Goal: Book appointment/travel/reservation

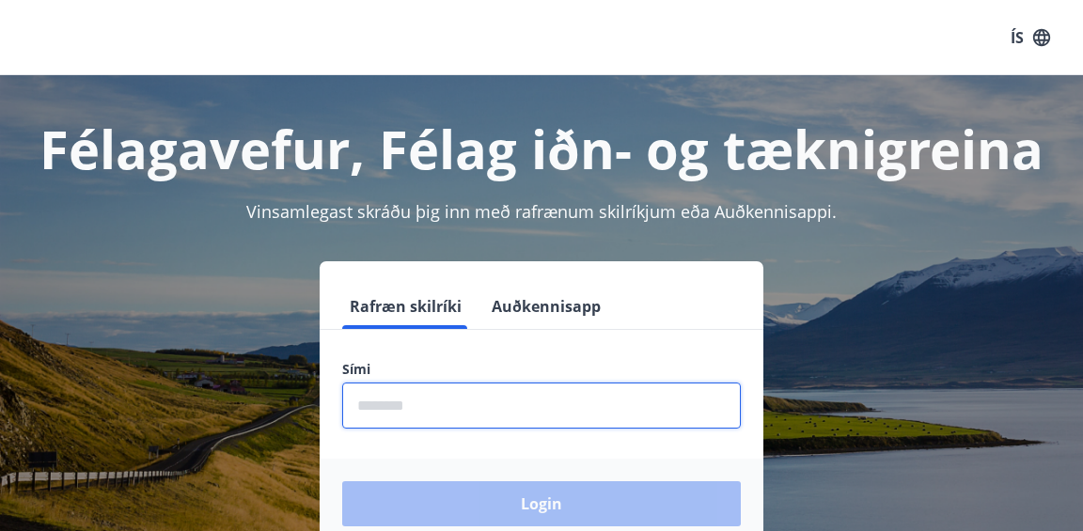
click at [491, 413] on input "phone" at bounding box center [541, 405] width 398 height 46
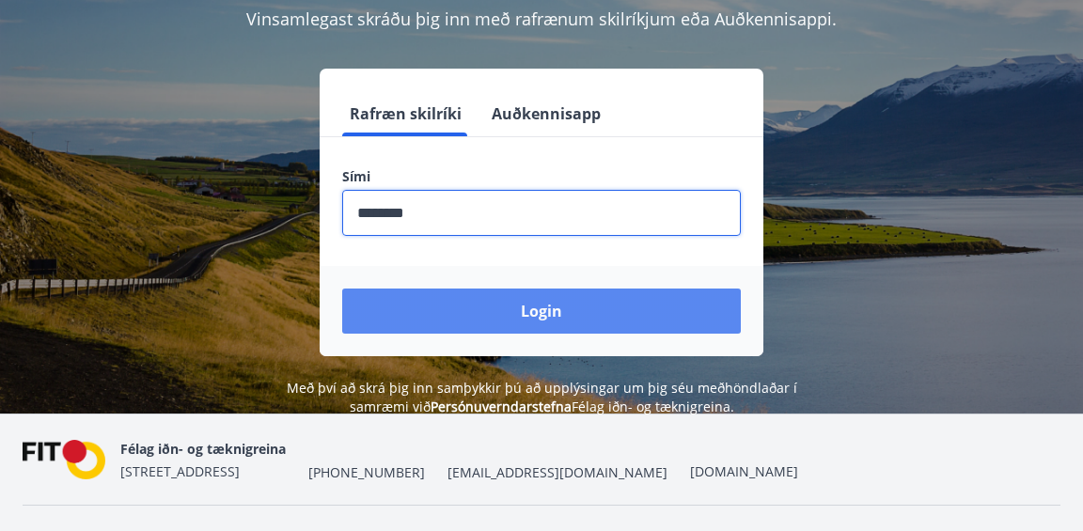
scroll to position [197, 0]
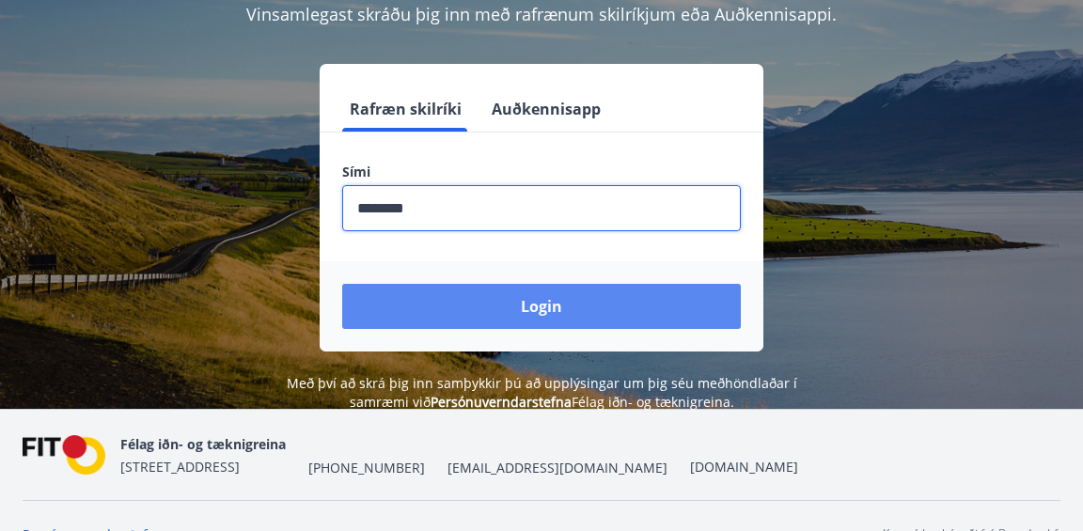
type input "********"
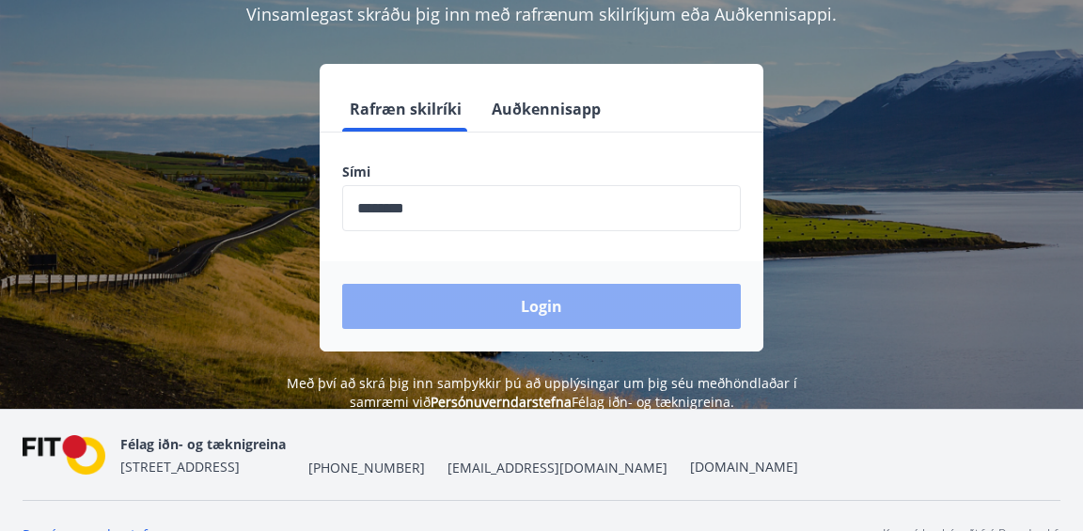
click at [521, 302] on button "Login" at bounding box center [541, 306] width 398 height 45
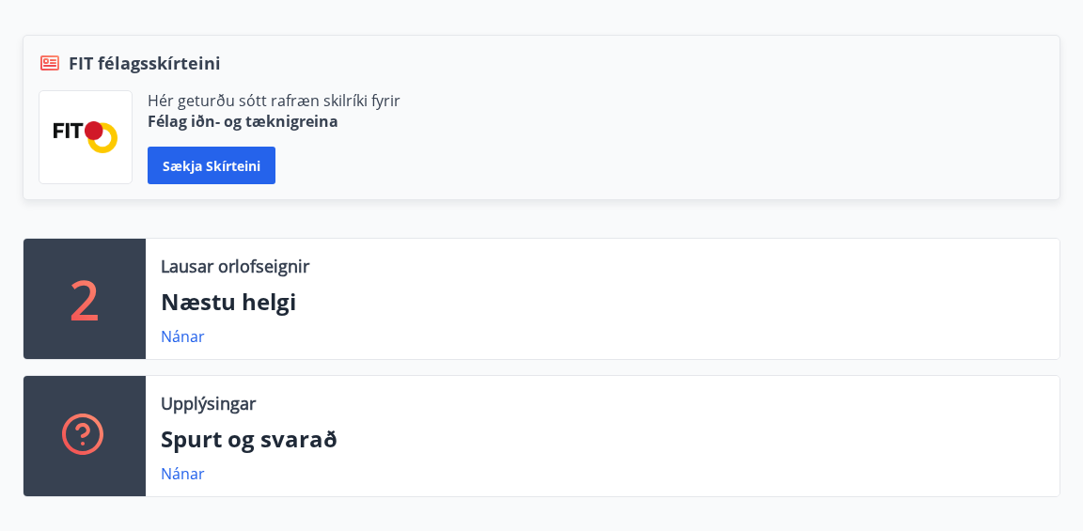
scroll to position [445, 0]
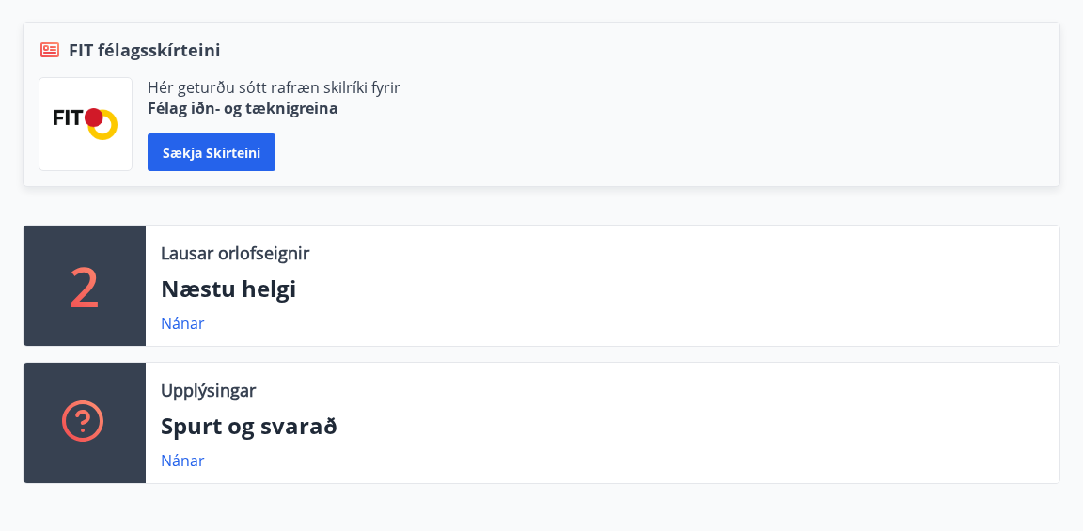
click at [90, 272] on p "2" at bounding box center [85, 285] width 30 height 71
click at [182, 325] on link "Nánar" at bounding box center [183, 323] width 44 height 21
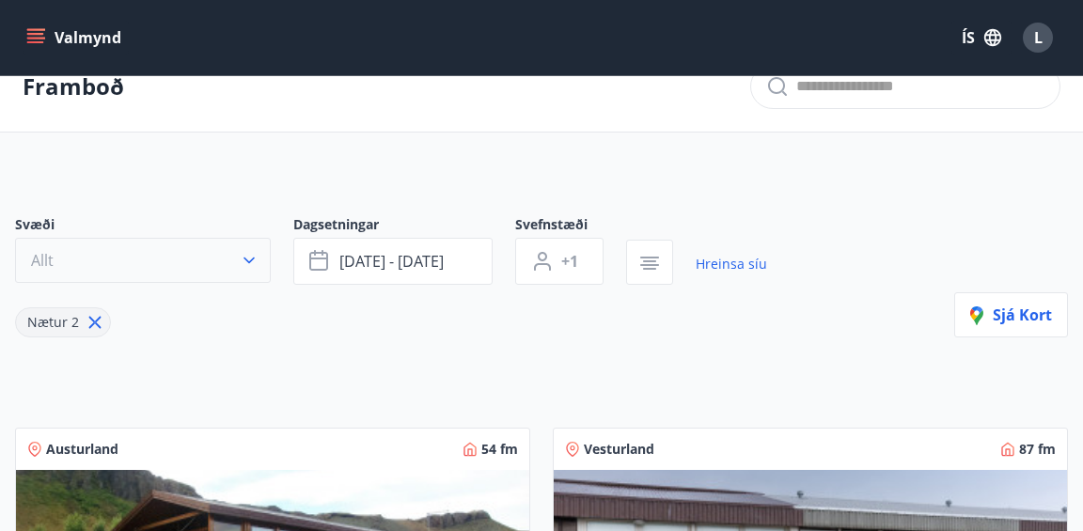
scroll to position [31, 0]
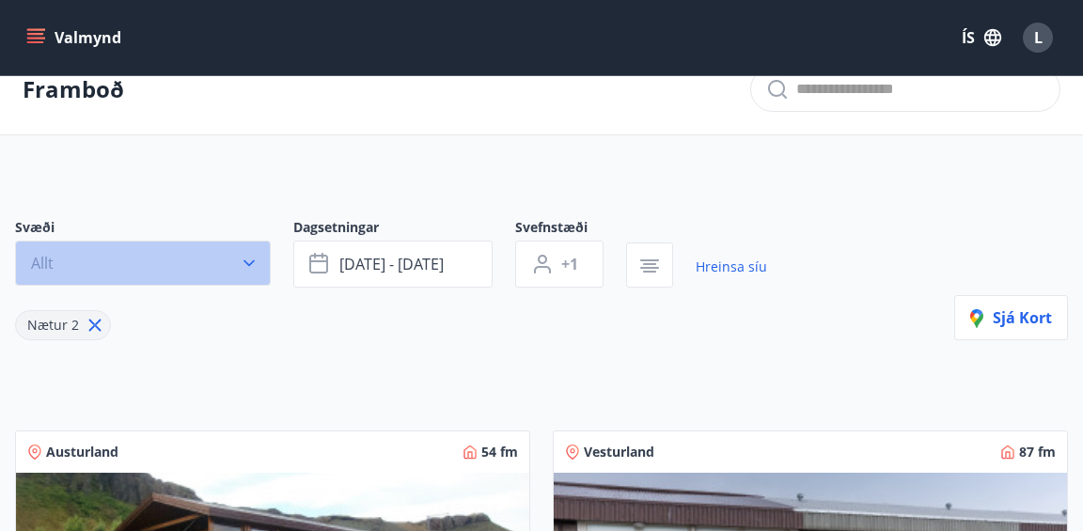
click at [252, 267] on icon "button" at bounding box center [249, 263] width 19 height 19
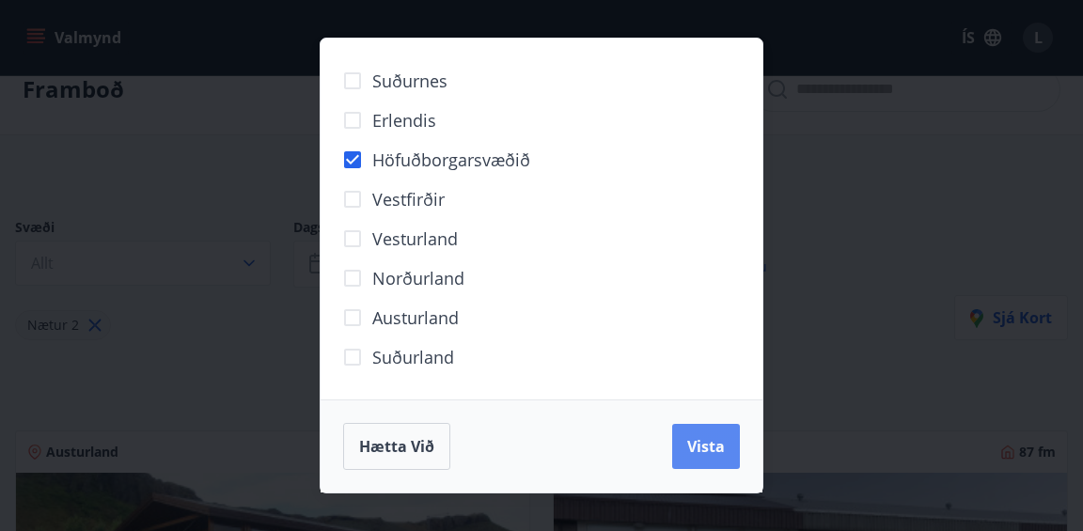
click at [701, 443] on span "Vista" at bounding box center [706, 446] width 38 height 21
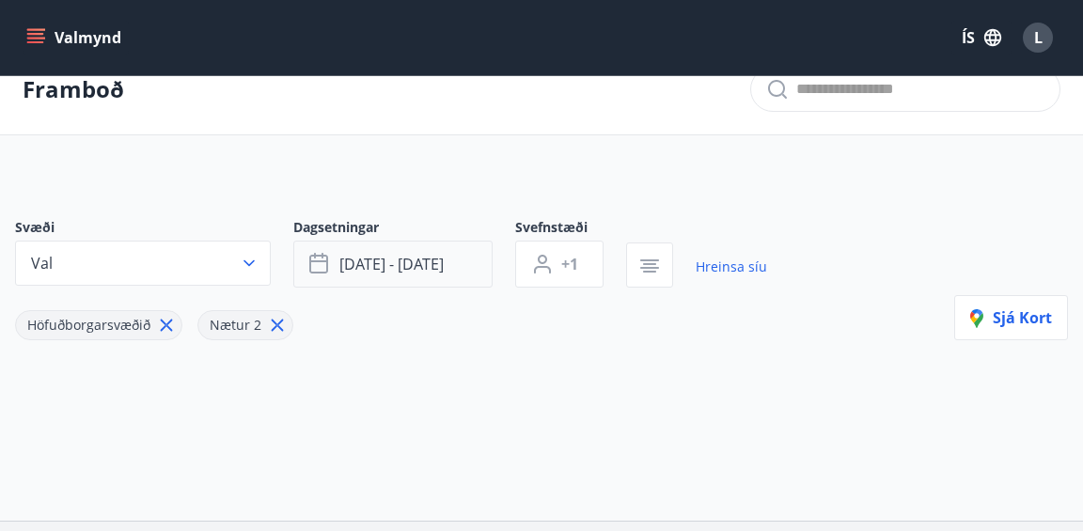
click at [476, 264] on button "sep 26 - sep 29" at bounding box center [392, 264] width 199 height 47
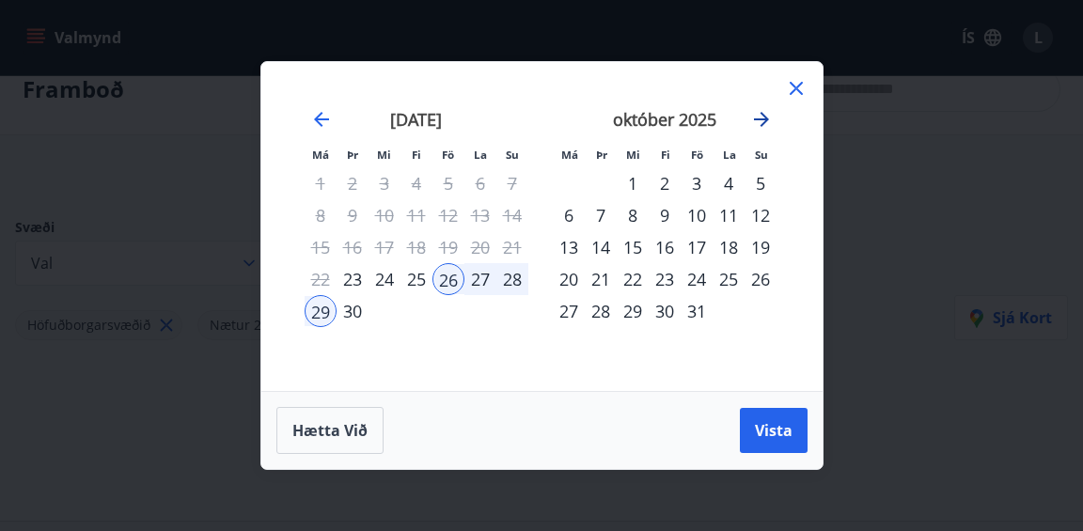
click at [763, 115] on icon "Move forward to switch to the next month." at bounding box center [761, 119] width 23 height 23
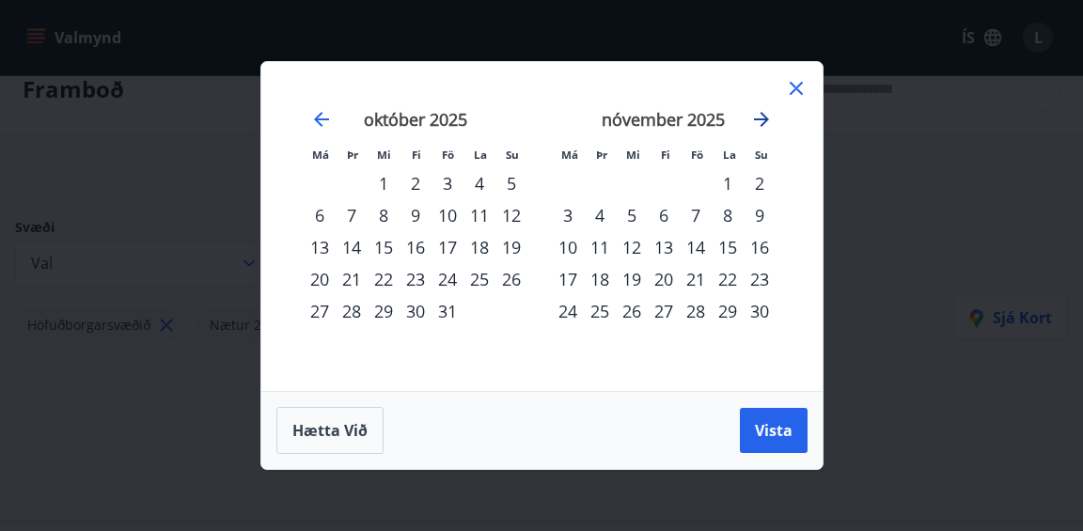
click at [763, 115] on icon "Move forward to switch to the next month." at bounding box center [761, 119] width 23 height 23
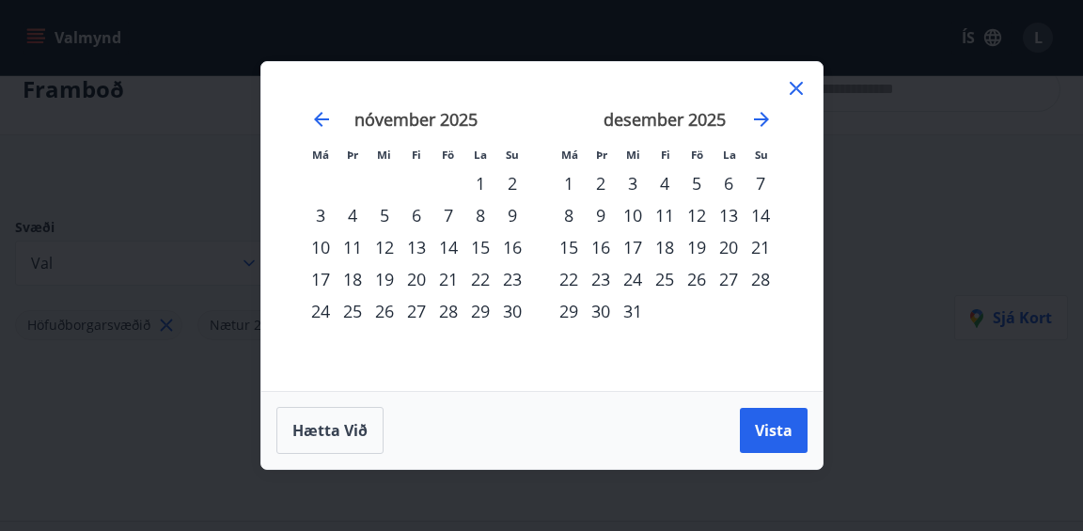
click at [700, 181] on div "5" at bounding box center [696, 183] width 32 height 32
click at [764, 186] on div "7" at bounding box center [760, 183] width 32 height 32
click at [785, 435] on span "Vista" at bounding box center [774, 430] width 38 height 21
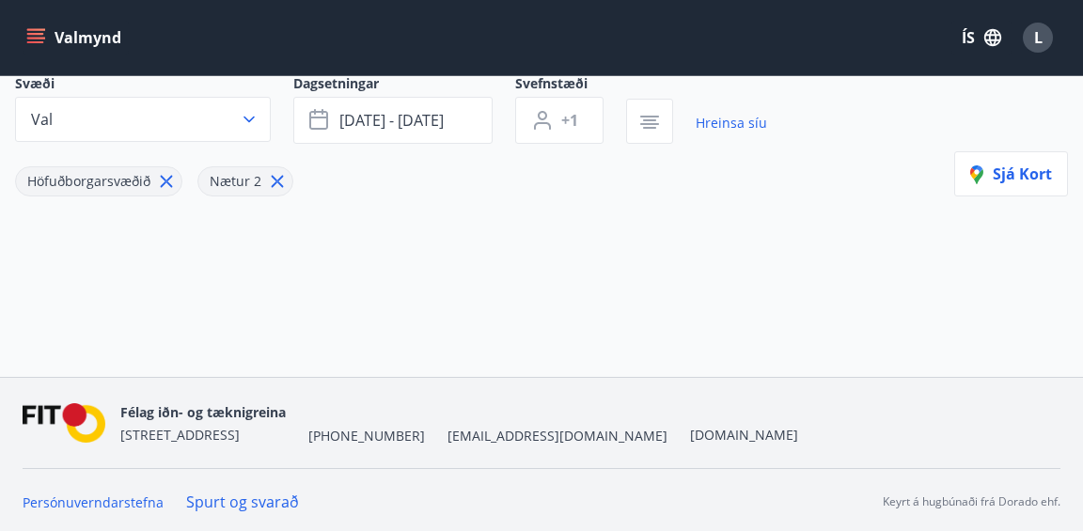
scroll to position [178, 0]
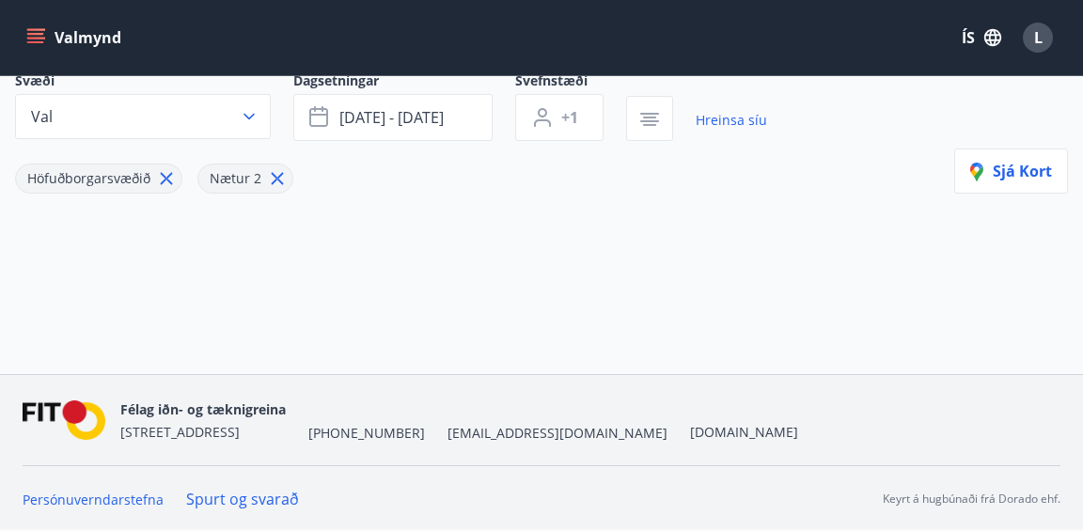
scroll to position [31, 0]
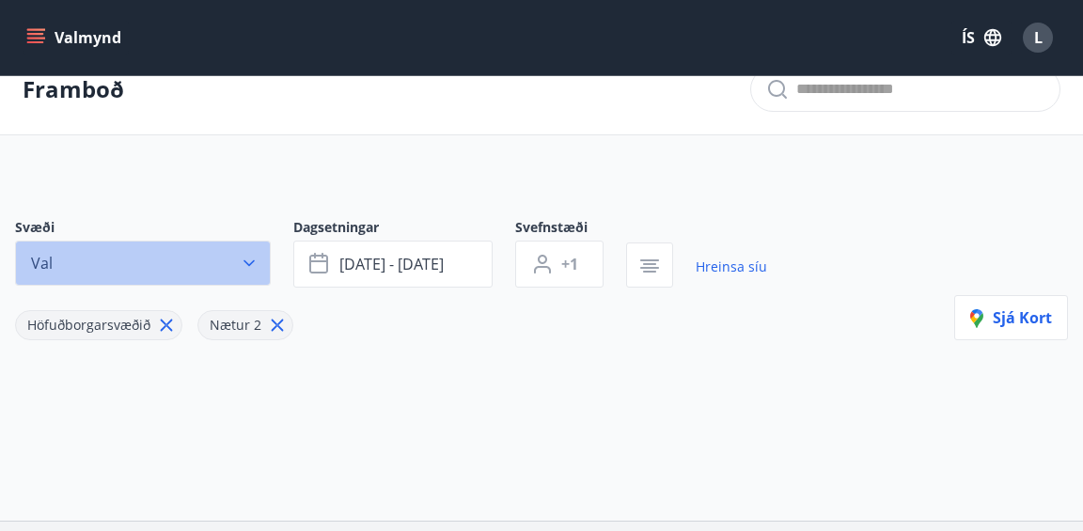
click at [247, 268] on icon "button" at bounding box center [249, 263] width 19 height 19
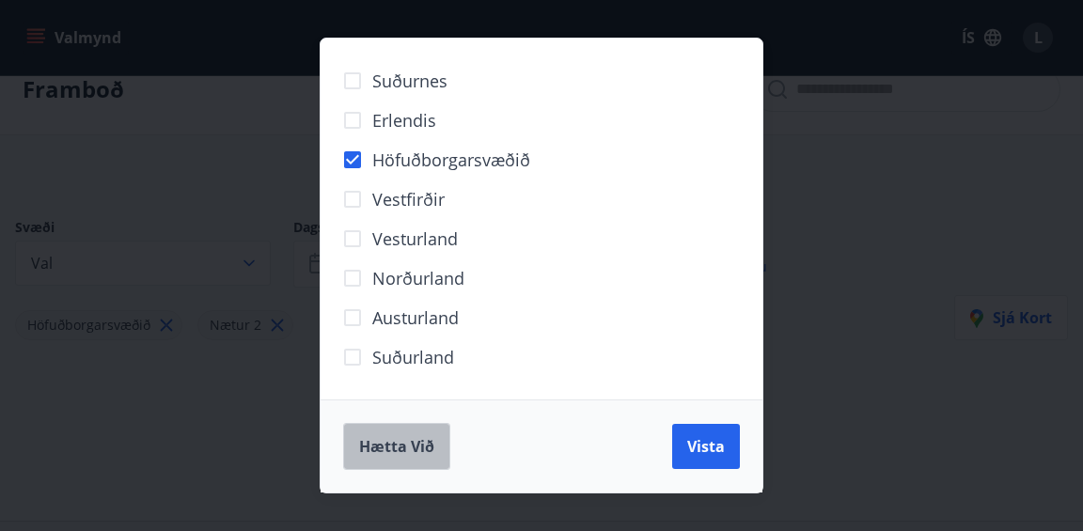
click at [399, 449] on span "Hætta við" at bounding box center [396, 446] width 75 height 21
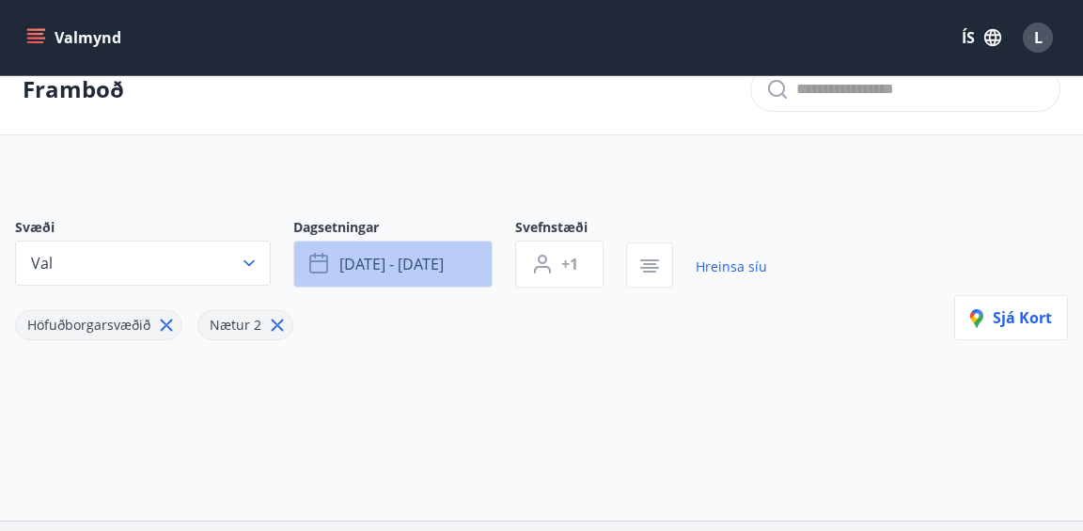
click at [415, 270] on span "sep 26 - sep 29" at bounding box center [391, 264] width 104 height 21
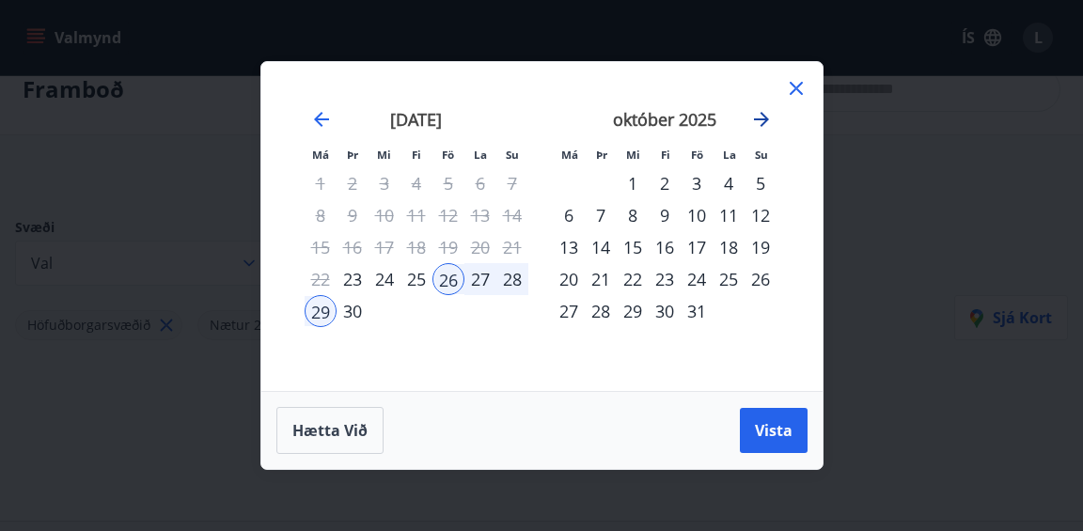
click at [770, 119] on icon "Move forward to switch to the next month." at bounding box center [761, 119] width 23 height 23
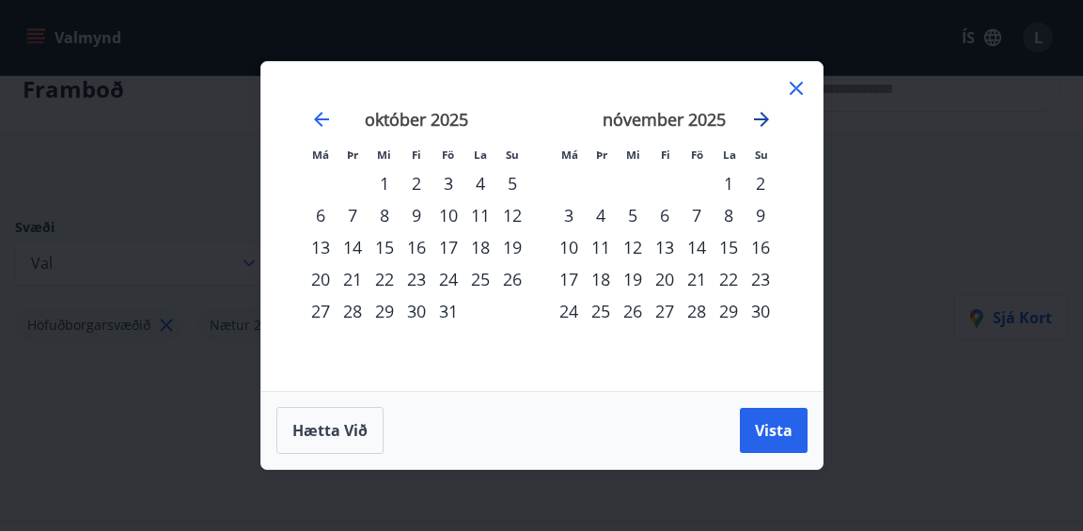
click at [770, 119] on icon "Move forward to switch to the next month." at bounding box center [761, 119] width 23 height 23
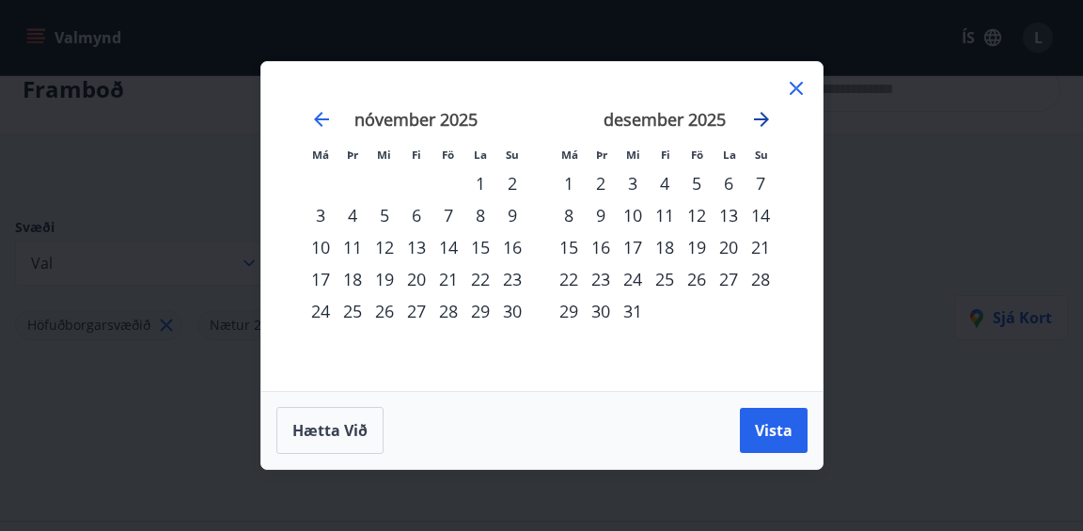
click at [770, 119] on icon "Move forward to switch to the next month." at bounding box center [761, 119] width 23 height 23
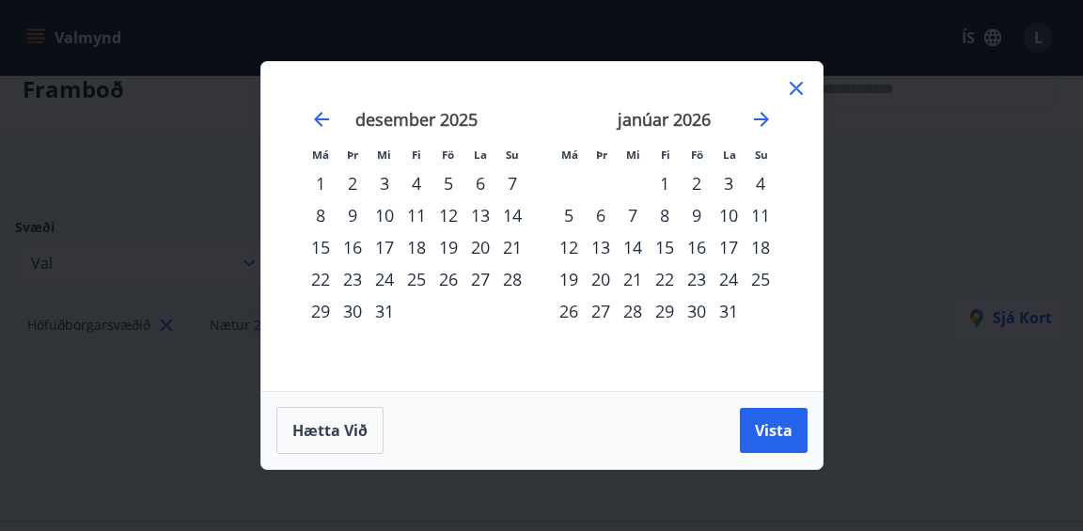
click at [51, 34] on div "Má Þr Mi Fi Fö La Su Má Þr Mi Fi Fö La Su nóvember 2025 1 2 3 4 5 6 7 8 9 10 11…" at bounding box center [541, 265] width 1083 height 531
click at [81, 38] on div "Má Þr Mi Fi Fö La Su Má Þr Mi Fi Fö La Su nóvember 2025 1 2 3 4 5 6 7 8 9 10 11…" at bounding box center [541, 265] width 1083 height 531
click at [802, 90] on icon at bounding box center [796, 88] width 23 height 23
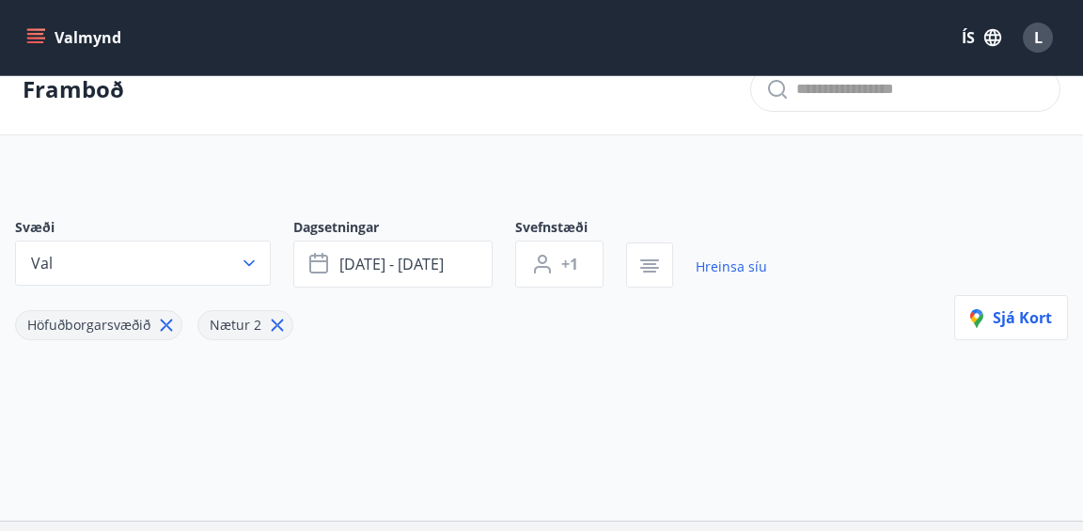
click at [70, 41] on button "Valmynd" at bounding box center [76, 38] width 106 height 34
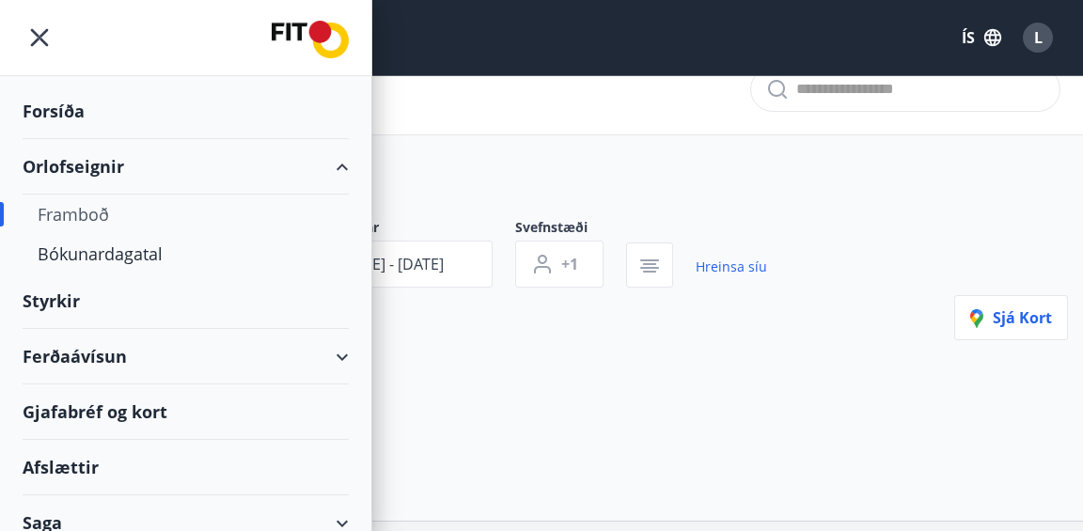
click at [350, 358] on icon at bounding box center [342, 357] width 23 height 23
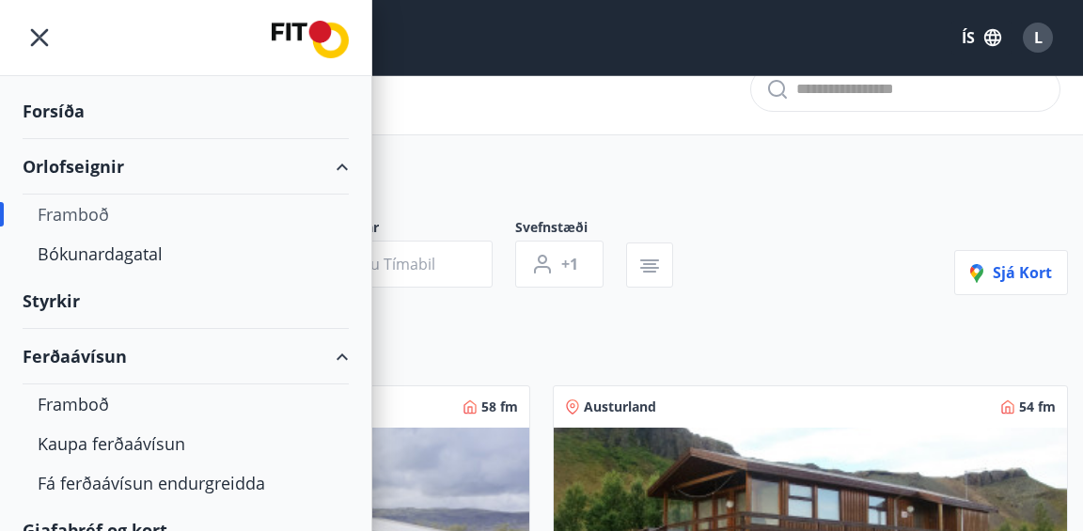
type input "*"
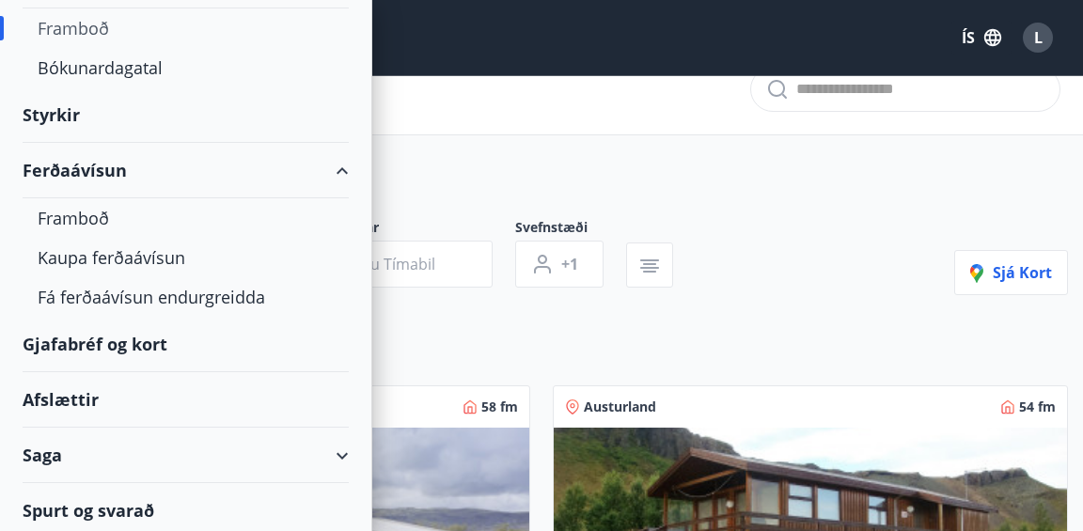
scroll to position [191, 0]
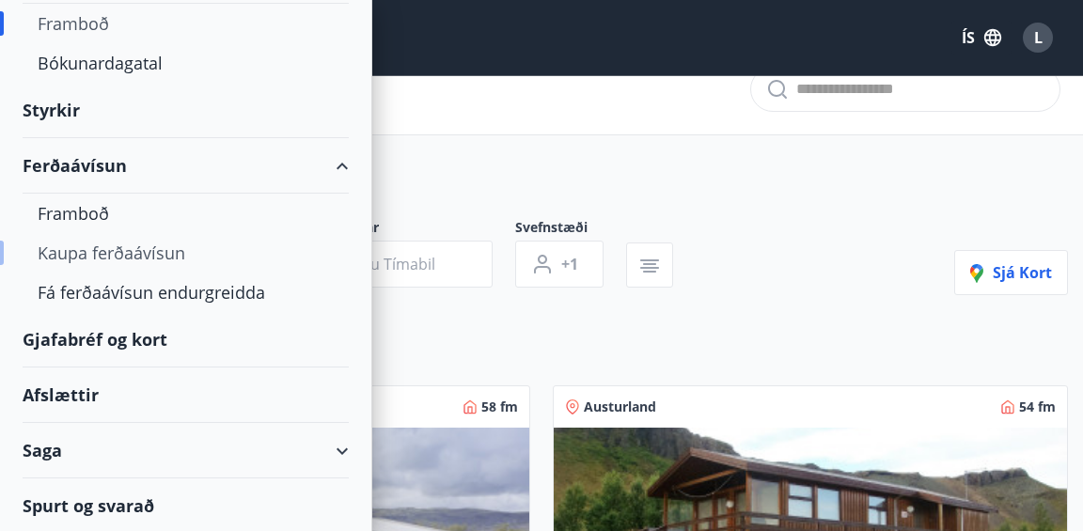
click at [102, 246] on div "Kaupa ferðaávísun" at bounding box center [186, 252] width 296 height 39
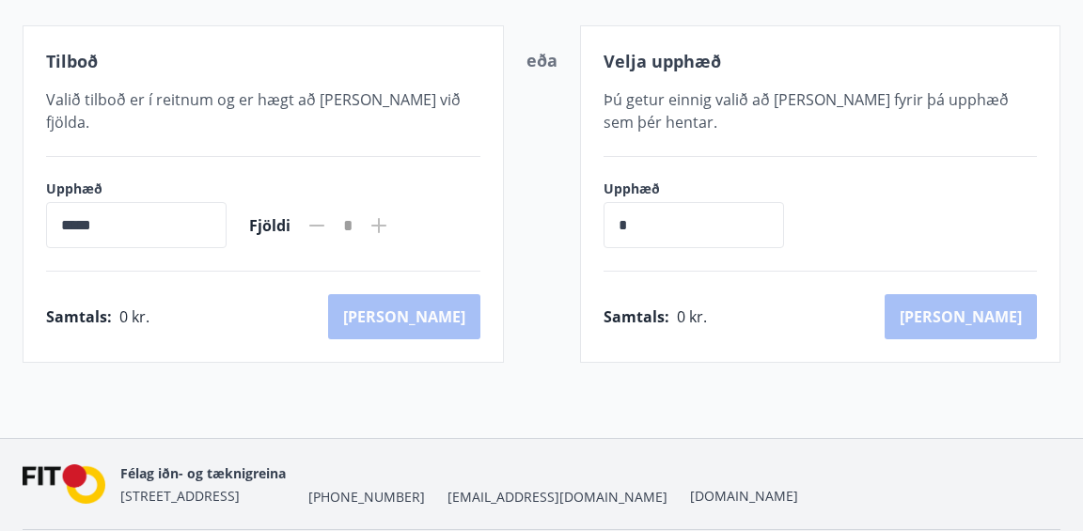
scroll to position [357, 0]
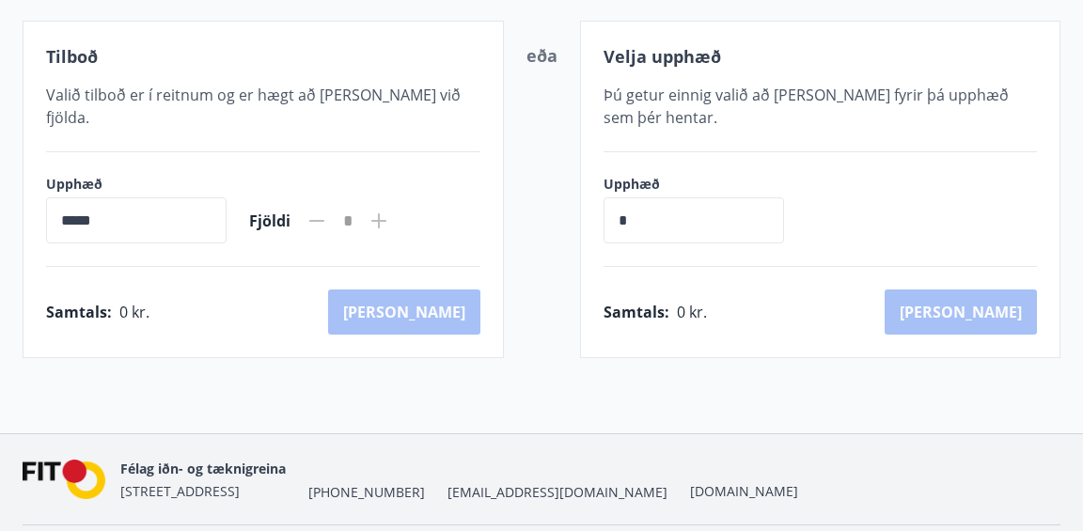
click at [386, 213] on icon at bounding box center [378, 220] width 15 height 15
click at [171, 202] on input "*****" at bounding box center [136, 220] width 180 height 46
click at [67, 202] on input "*****" at bounding box center [136, 220] width 180 height 46
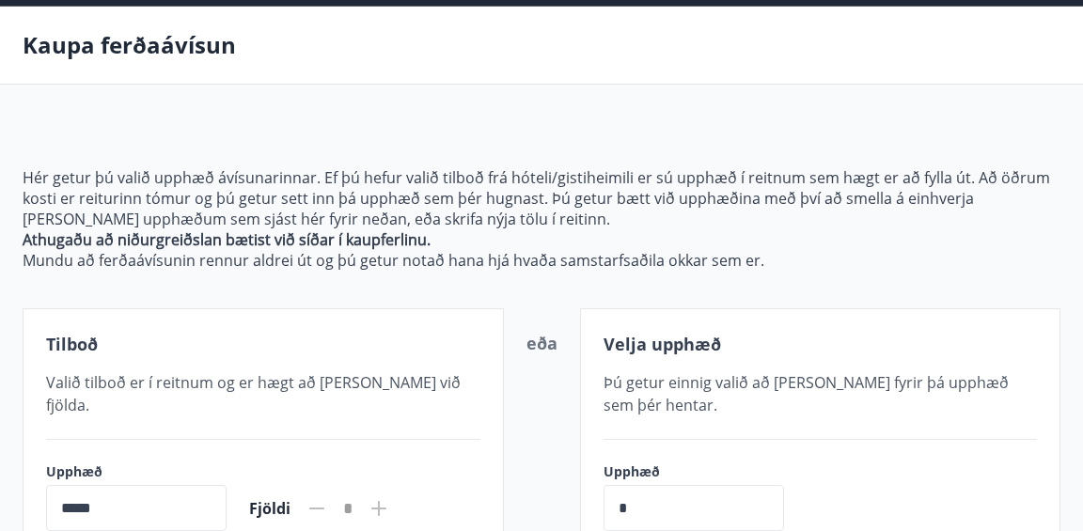
scroll to position [0, 0]
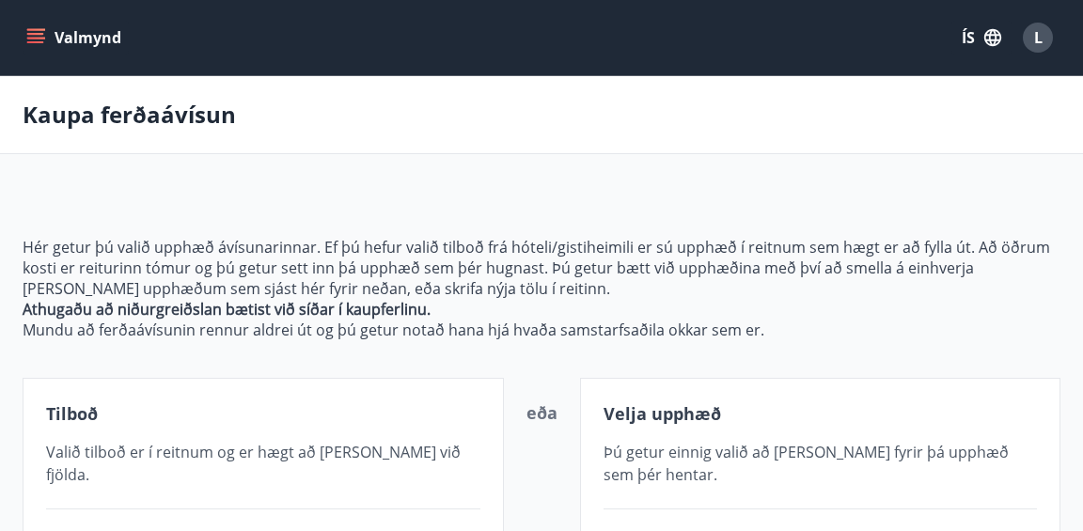
click at [34, 42] on icon "menu" at bounding box center [35, 42] width 17 height 2
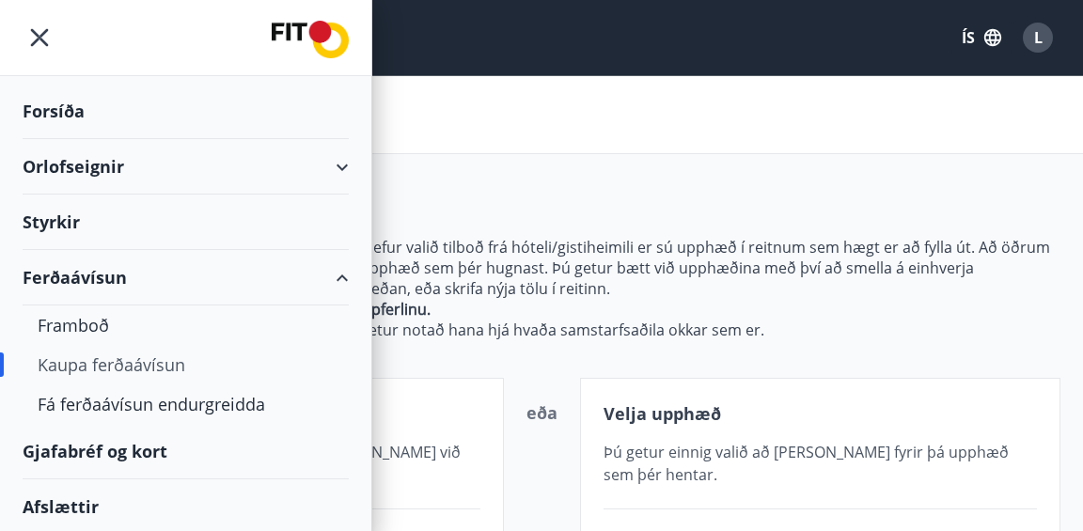
click at [80, 162] on div "Orlofseignir" at bounding box center [186, 166] width 326 height 55
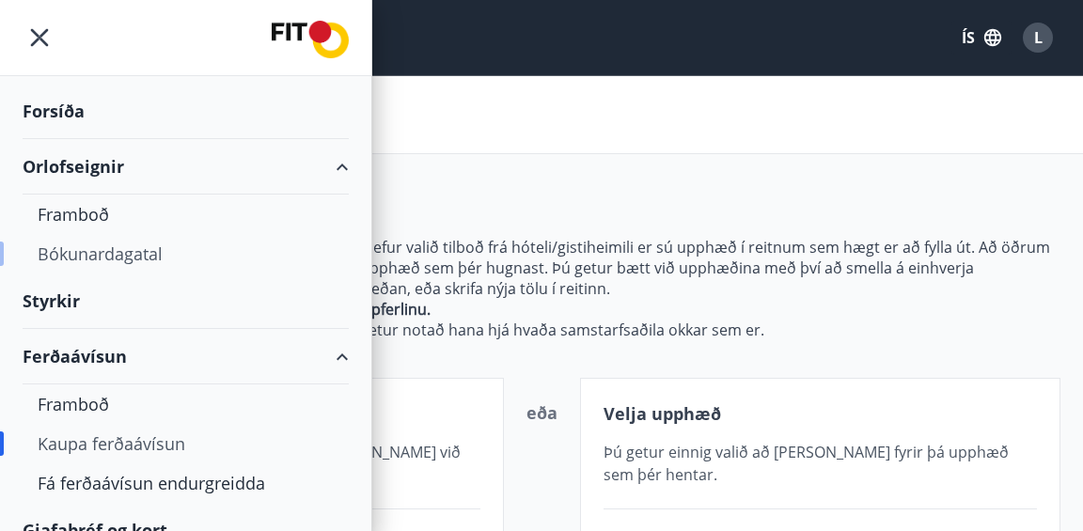
click at [89, 249] on div "Bókunardagatal" at bounding box center [186, 253] width 296 height 39
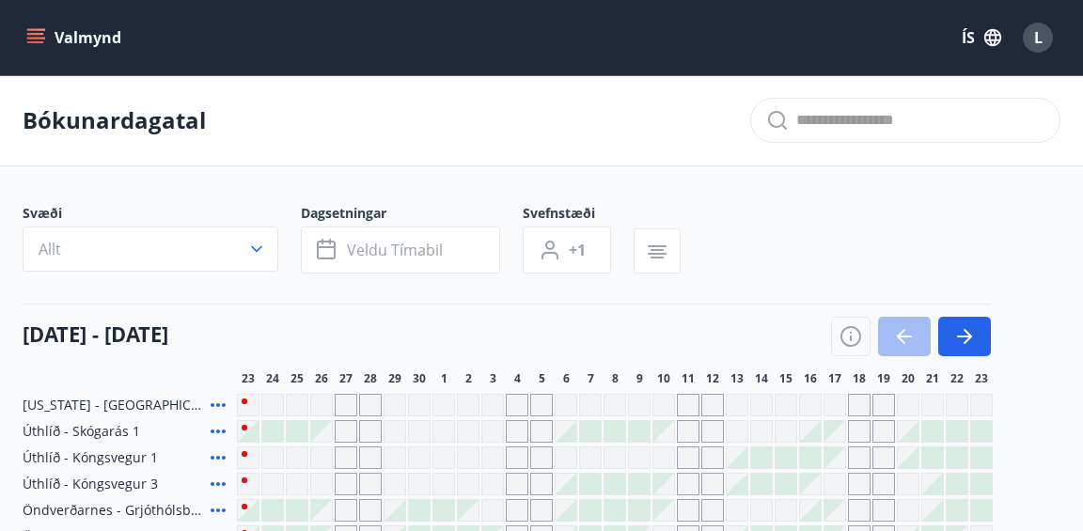
scroll to position [211, 0]
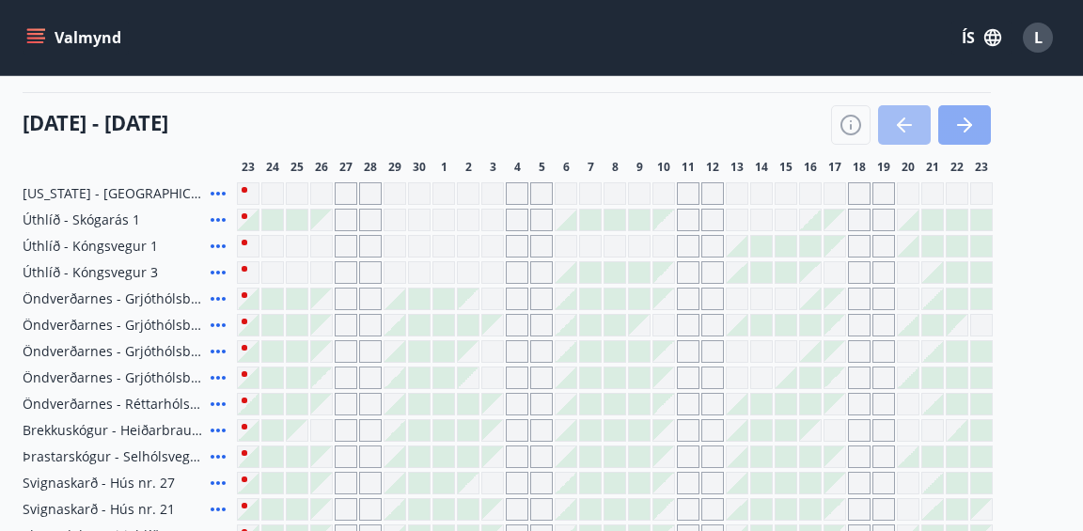
click at [975, 129] on button "button" at bounding box center [964, 124] width 53 height 39
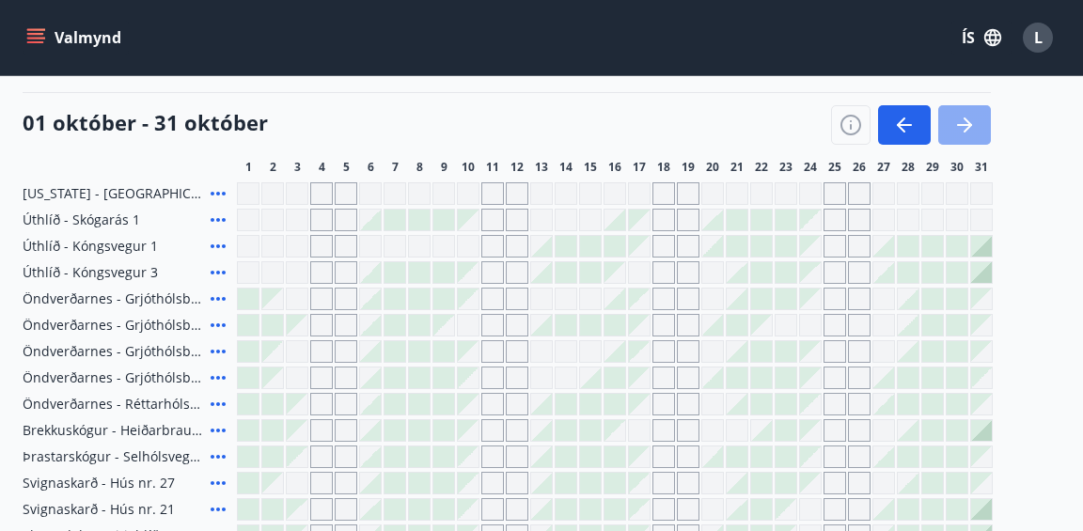
click at [975, 129] on button "button" at bounding box center [964, 124] width 53 height 39
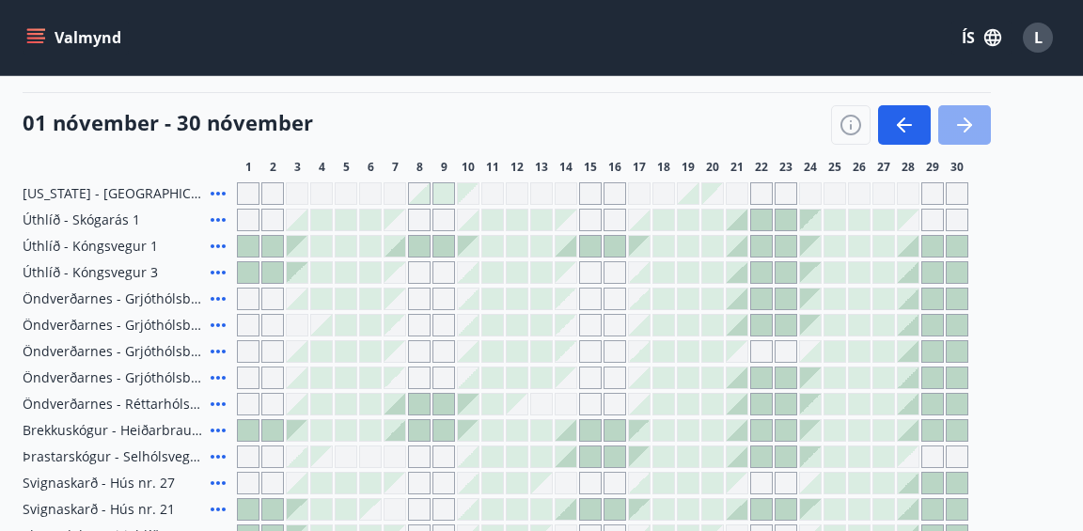
click at [975, 129] on button "button" at bounding box center [964, 124] width 53 height 39
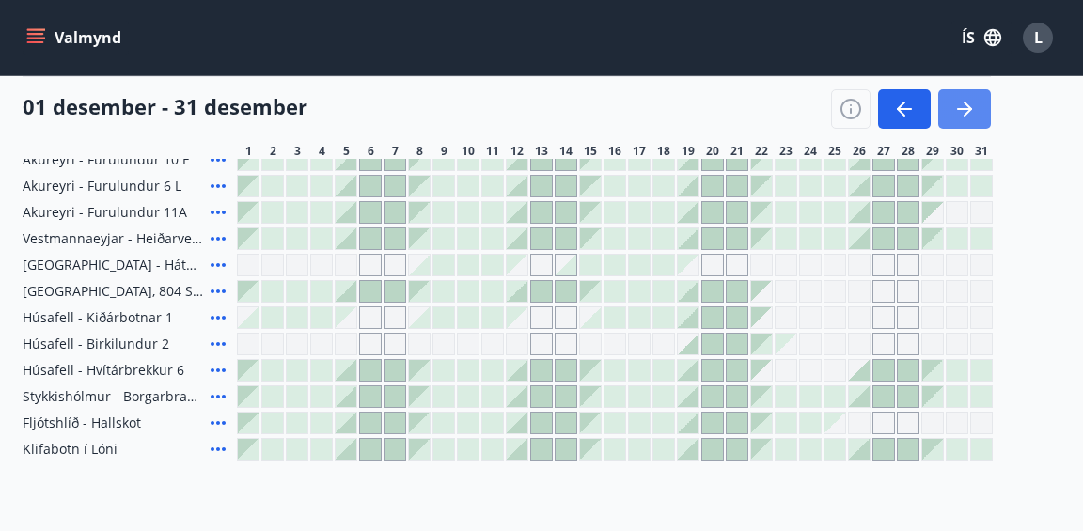
scroll to position [762, 0]
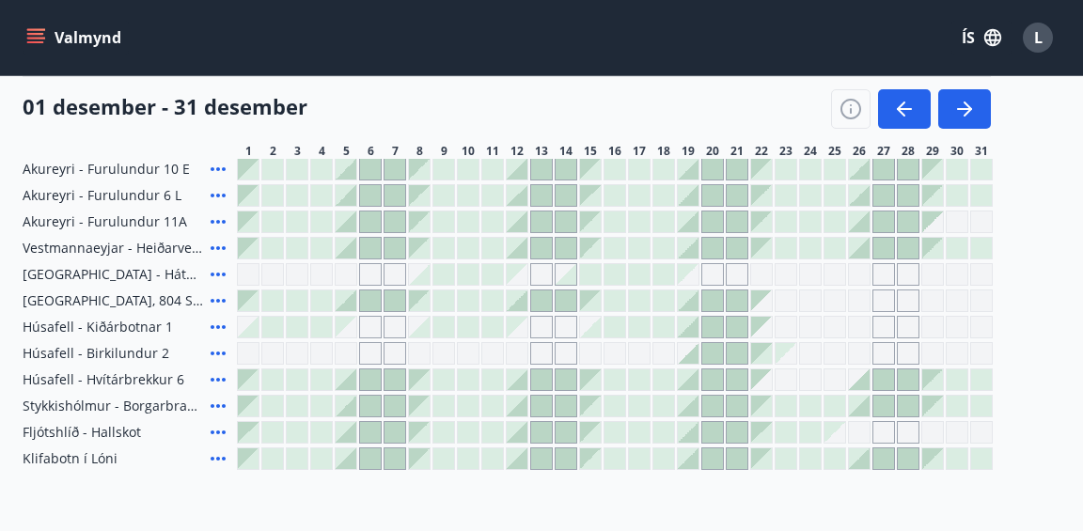
click at [880, 274] on div "Gráir dagar eru ekki bókanlegir" at bounding box center [883, 274] width 23 height 23
click at [862, 274] on div "Gráir dagar eru ekki bókanlegir" at bounding box center [859, 274] width 23 height 23
click at [891, 273] on div "Gráir dagar eru ekki bókanlegir" at bounding box center [883, 274] width 23 height 23
click at [895, 273] on div at bounding box center [615, 274] width 756 height 23
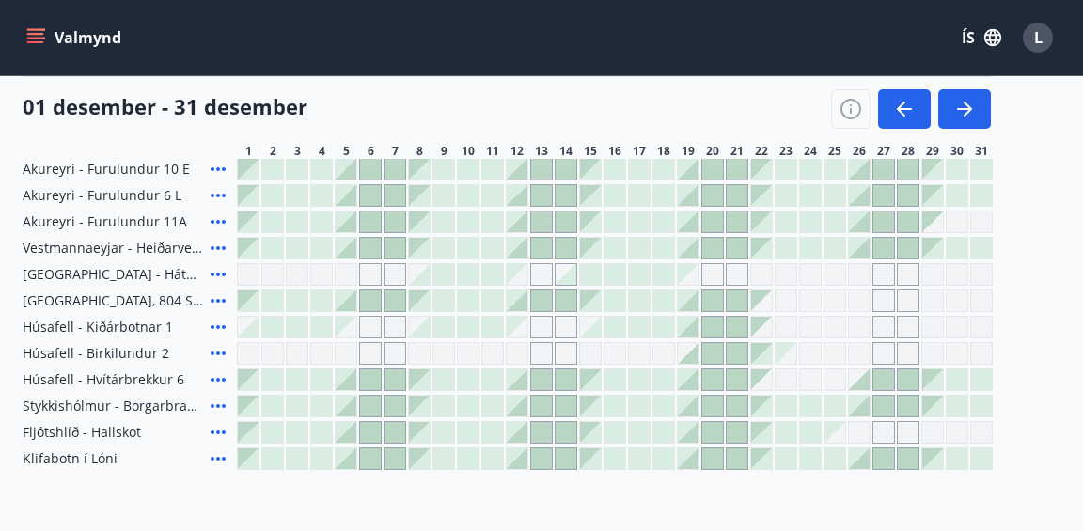
click at [351, 255] on div at bounding box center [345, 248] width 21 height 21
click at [376, 255] on div at bounding box center [370, 248] width 21 height 21
click at [395, 257] on div at bounding box center [394, 248] width 21 height 21
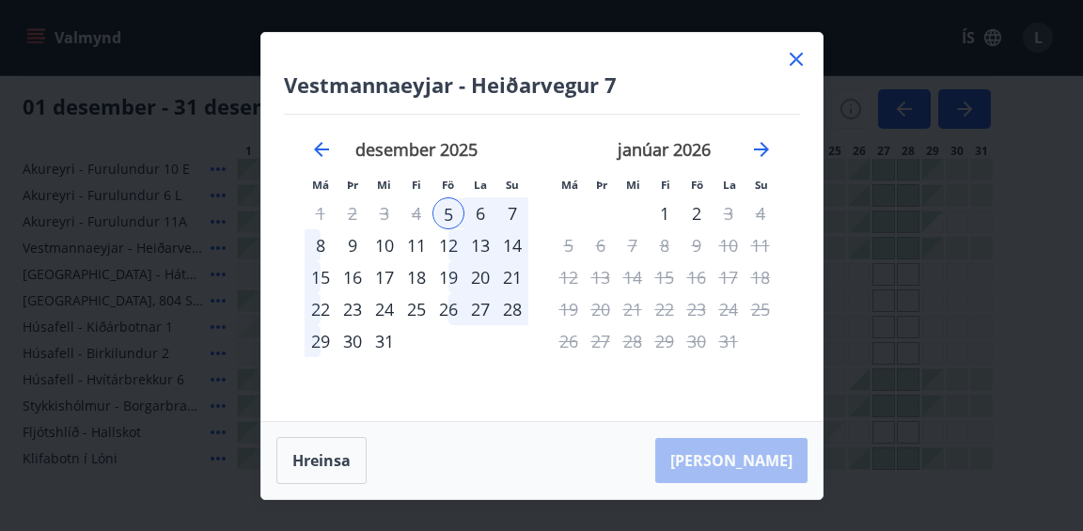
scroll to position [0, 0]
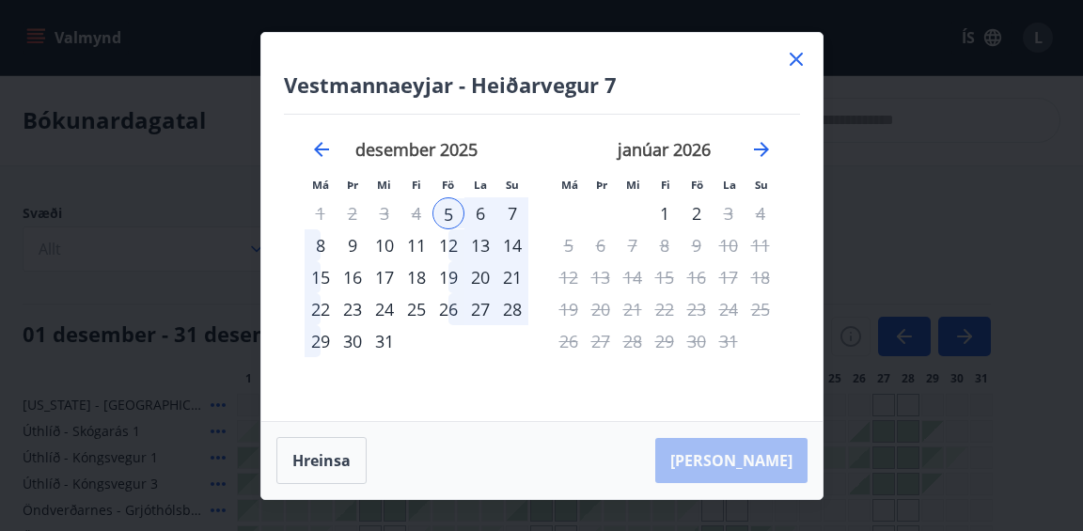
click at [446, 215] on div "5" at bounding box center [448, 213] width 32 height 32
click at [321, 243] on div "8" at bounding box center [320, 245] width 32 height 32
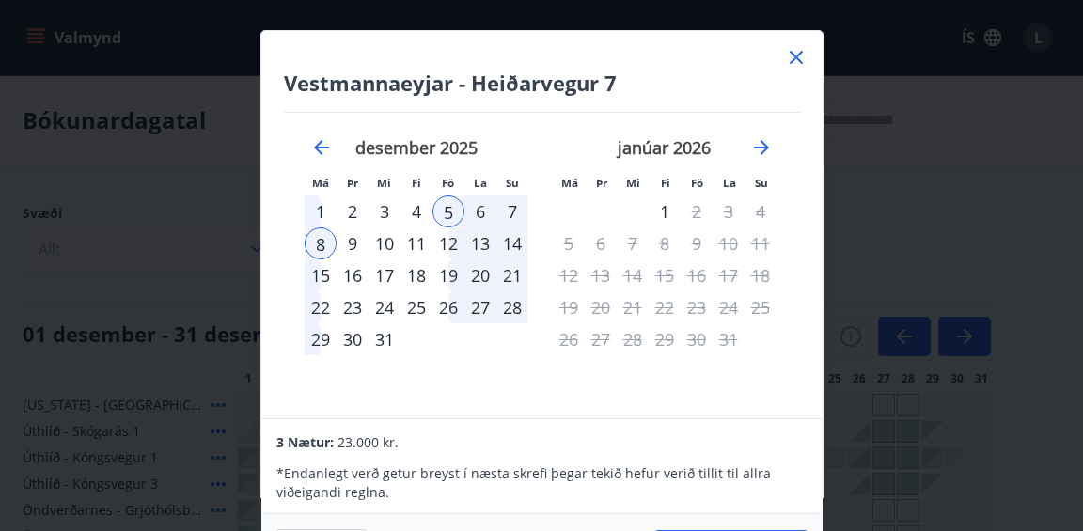
click at [580, 440] on div "3 Nætur: 23.000 kr." at bounding box center [541, 441] width 530 height 23
click at [792, 49] on icon at bounding box center [796, 57] width 23 height 23
click at [795, 57] on div "Valmynd ÍS L" at bounding box center [541, 37] width 1037 height 45
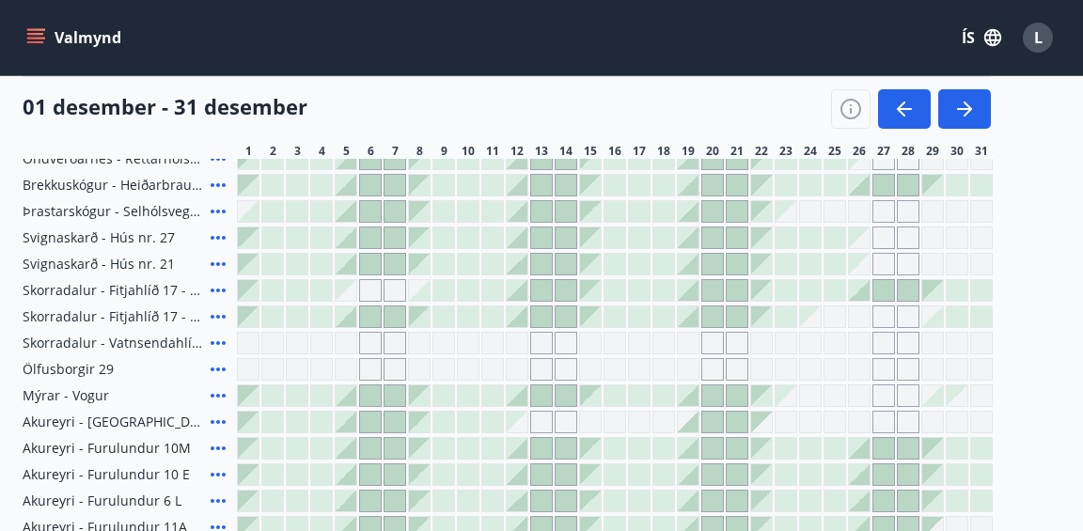
scroll to position [459, 0]
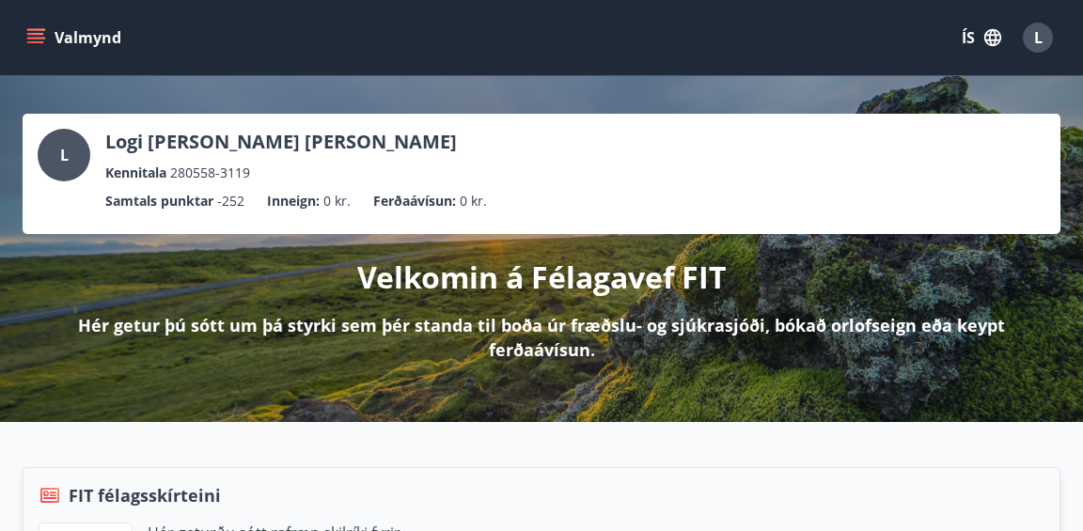
click at [33, 40] on icon "menu" at bounding box center [35, 37] width 19 height 19
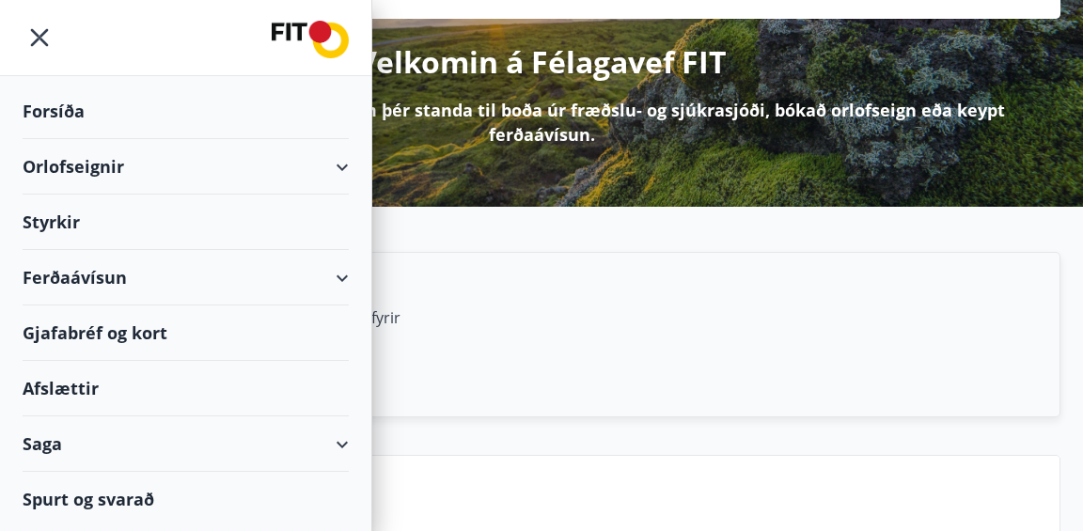
scroll to position [217, 0]
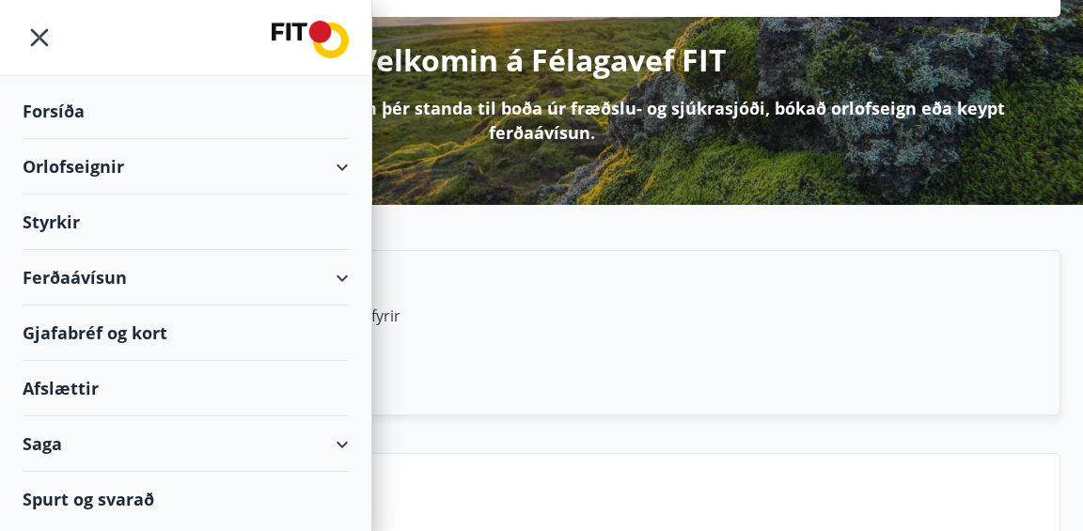
click at [50, 499] on div "Spurt og svarað" at bounding box center [186, 499] width 326 height 55
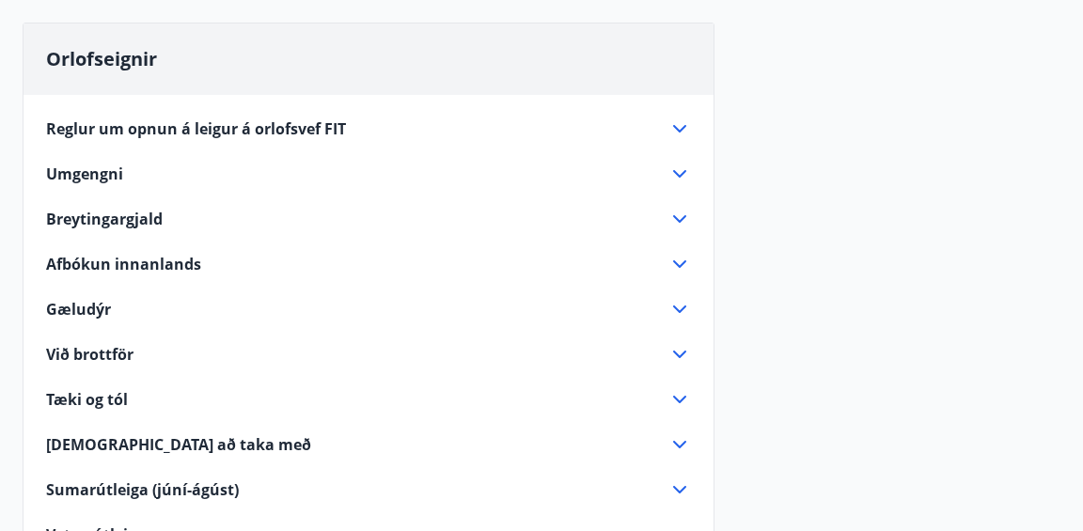
scroll to position [165, 0]
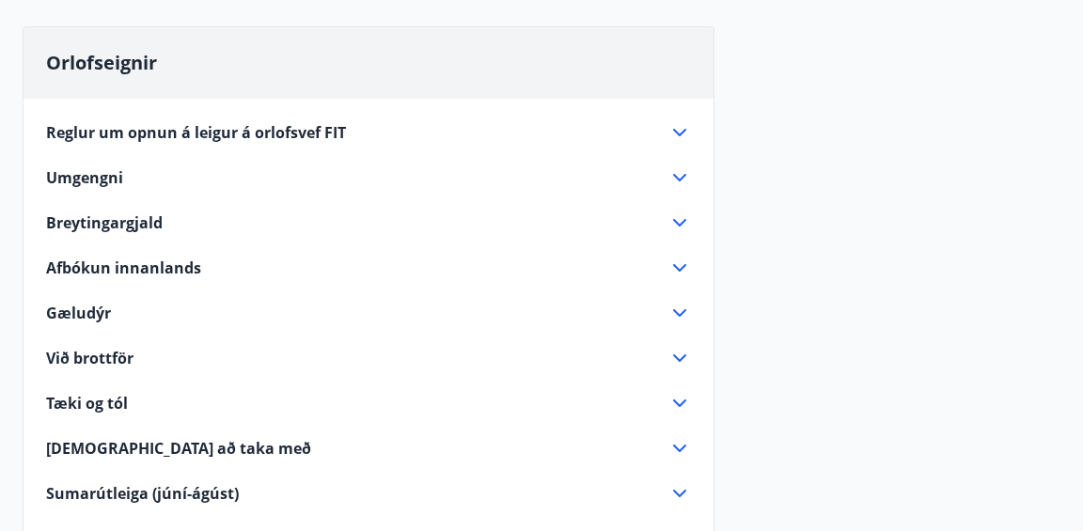
click at [294, 128] on span "Reglur um opnun á leigur á orlofsvef FIT" at bounding box center [196, 132] width 300 height 21
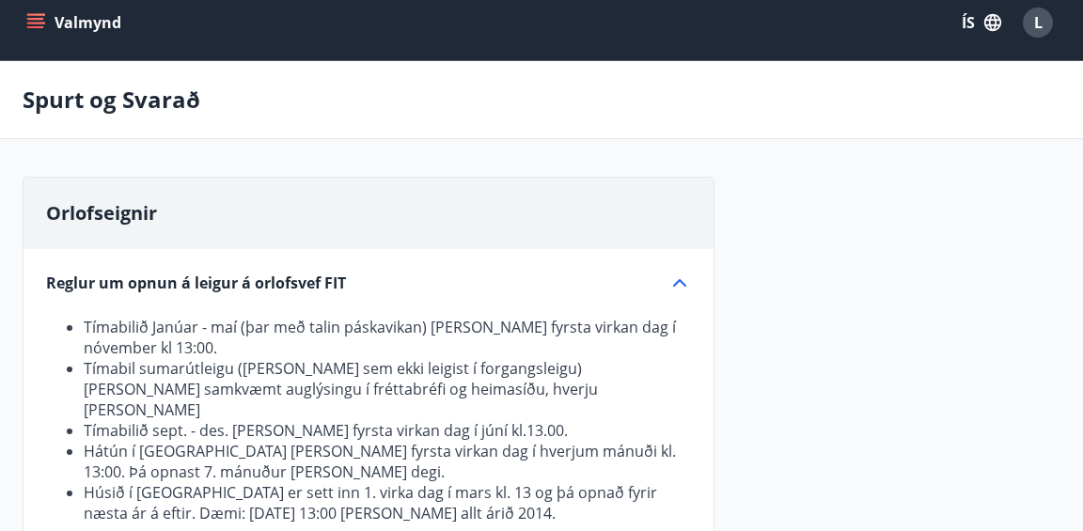
scroll to position [0, 0]
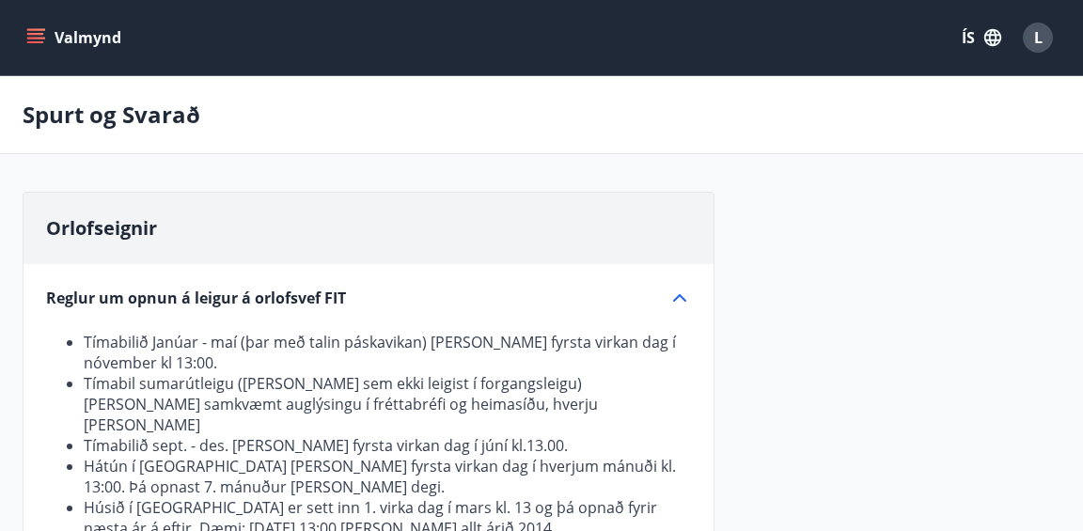
click at [53, 34] on button "Valmynd" at bounding box center [76, 38] width 106 height 34
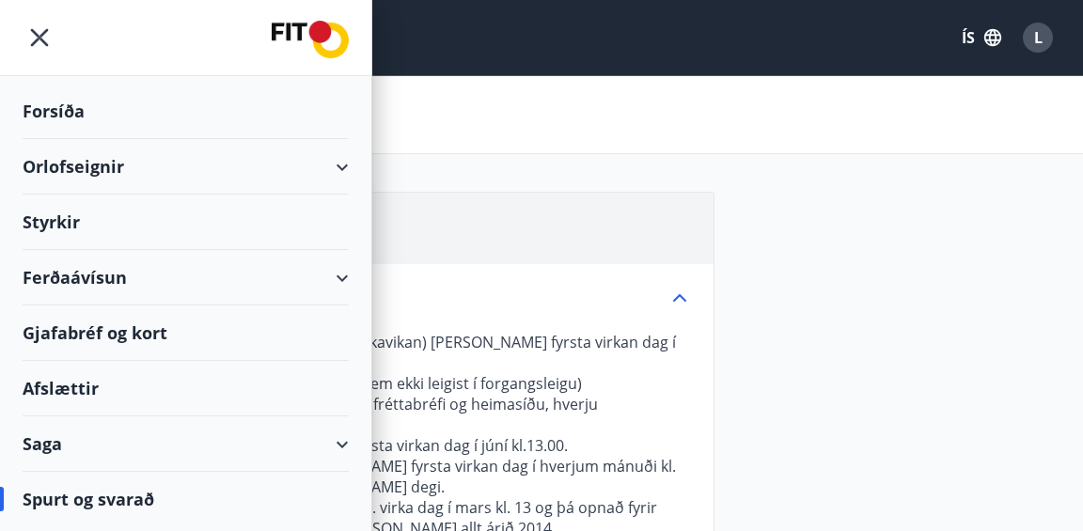
click at [72, 272] on div "Ferðaávísun" at bounding box center [186, 277] width 326 height 55
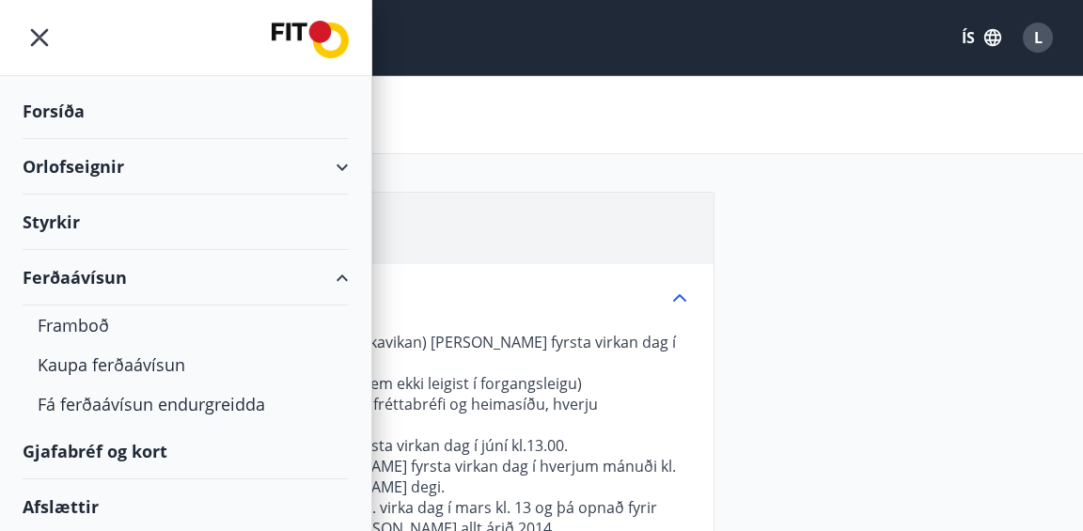
click at [72, 170] on div "Orlofseignir" at bounding box center [186, 166] width 326 height 55
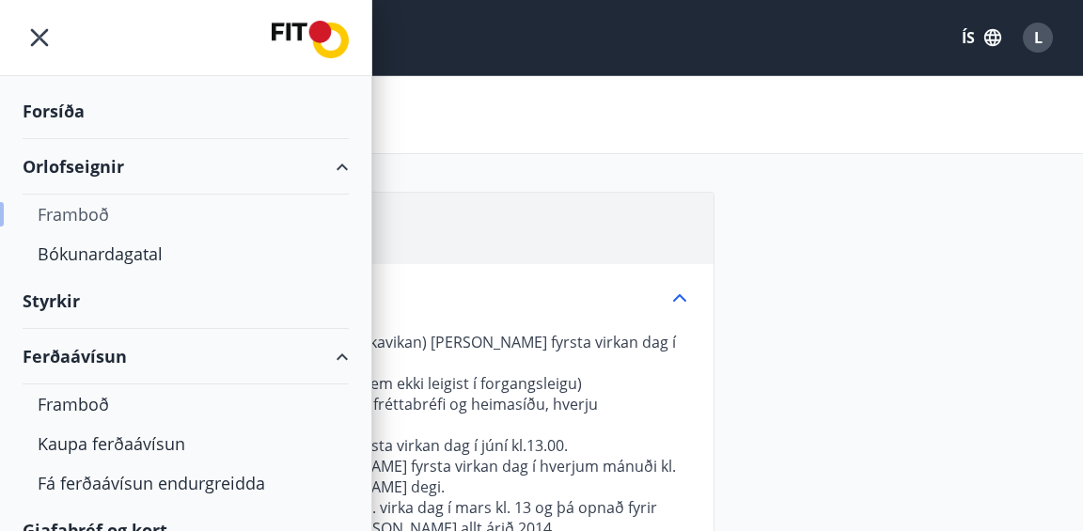
click at [71, 216] on div "Framboð" at bounding box center [186, 214] width 296 height 39
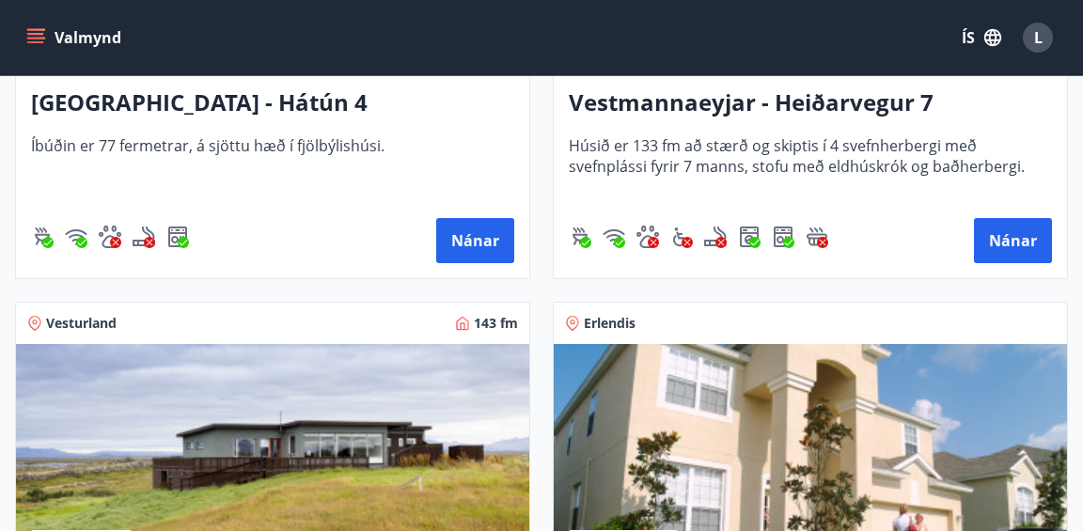
scroll to position [2744, 0]
